Goal: Communication & Community: Share content

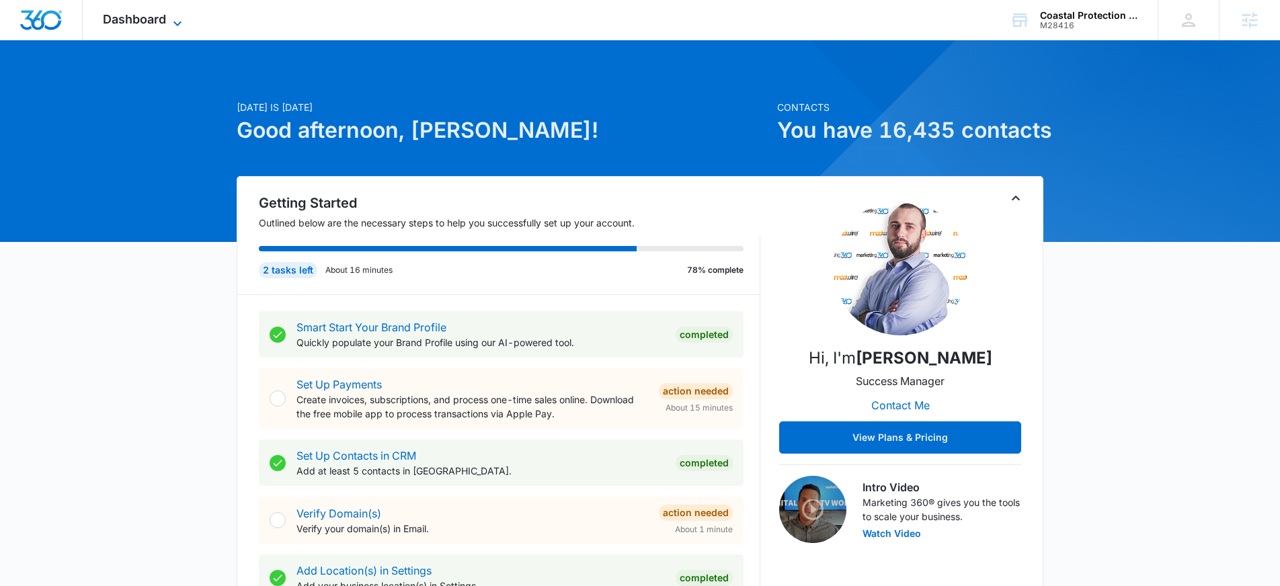
click at [149, 20] on span "Dashboard" at bounding box center [134, 19] width 63 height 14
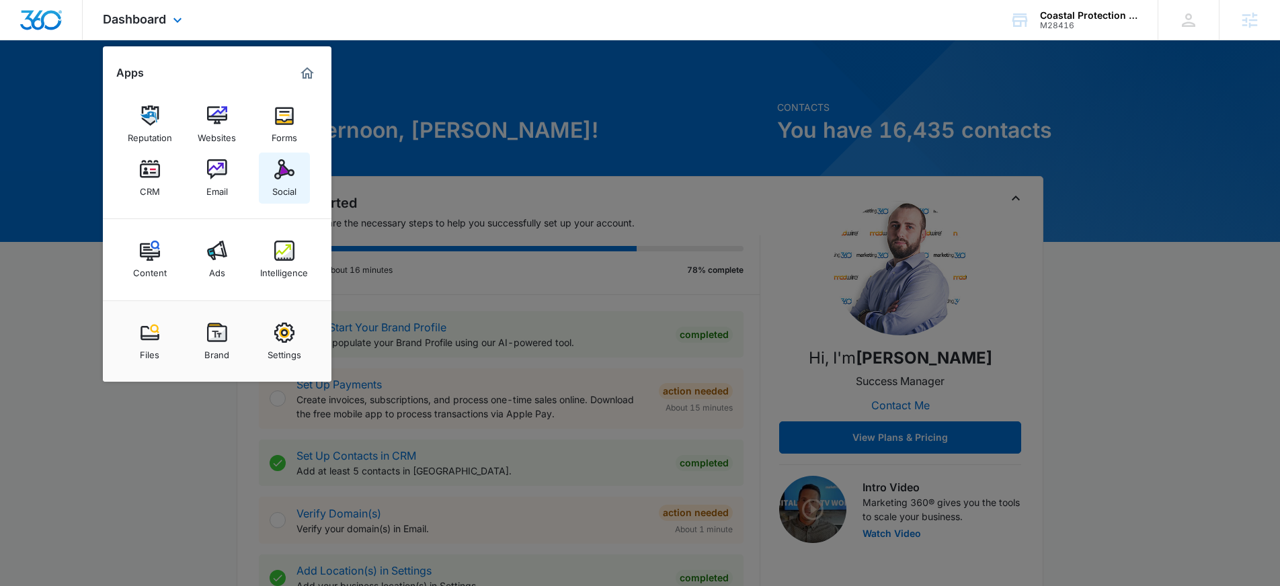
click at [279, 184] on div "Social" at bounding box center [284, 188] width 24 height 17
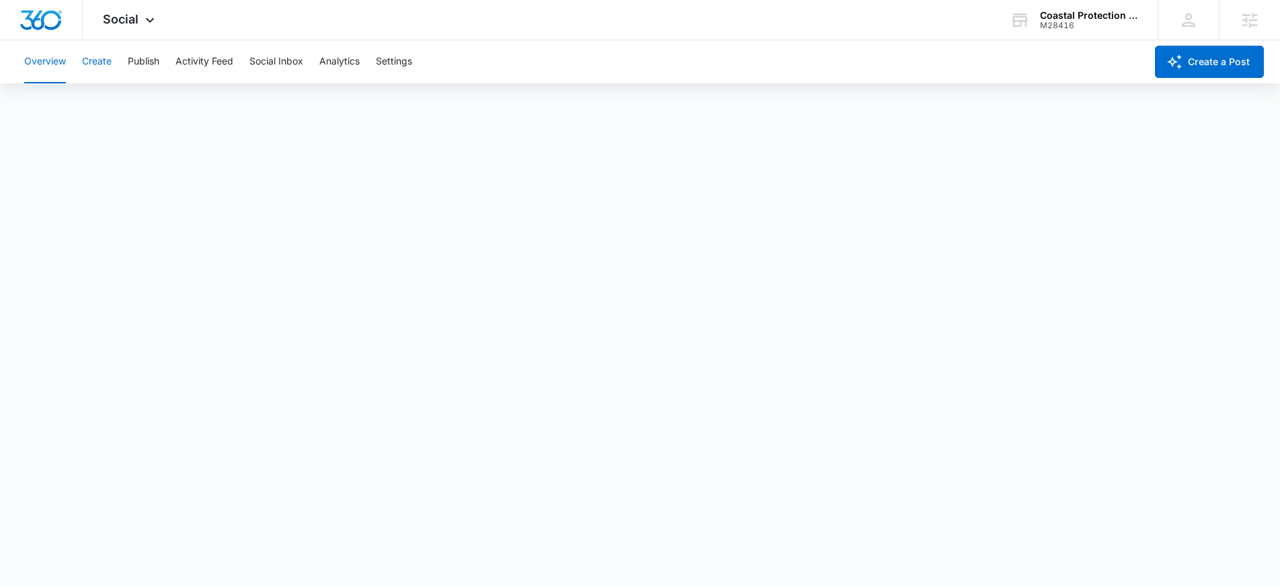
click at [110, 61] on button "Create" at bounding box center [97, 61] width 30 height 43
